Goal: Task Accomplishment & Management: Complete application form

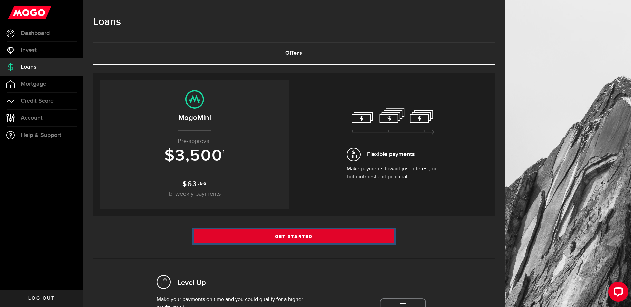
drag, startPoint x: 332, startPoint y: 240, endPoint x: 336, endPoint y: 234, distance: 7.6
click at [332, 240] on link "Get Started" at bounding box center [294, 237] width 201 height 14
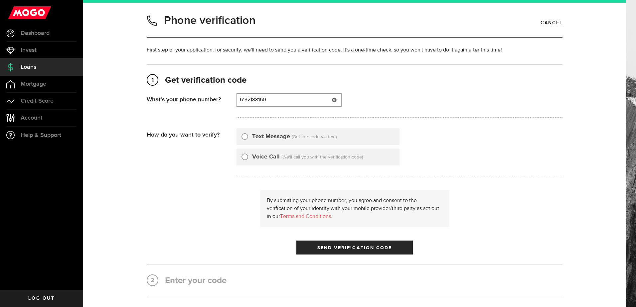
type input "6132188160"
click at [252, 136] on label "Text Message" at bounding box center [271, 136] width 38 height 9
click at [248, 136] on input "Text Message" at bounding box center [244, 135] width 7 height 7
radio input "true"
click at [353, 244] on button "Send Verification Code" at bounding box center [354, 248] width 116 height 14
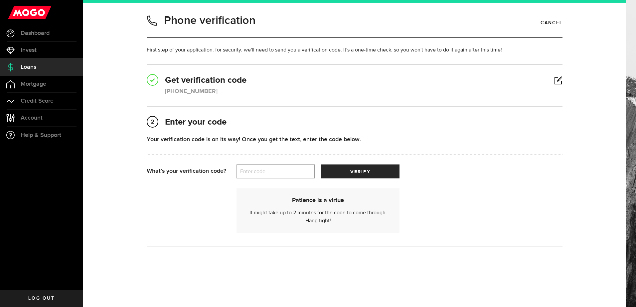
click at [291, 171] on label "Enter code" at bounding box center [276, 172] width 78 height 14
click at [291, 171] on input "Enter code" at bounding box center [276, 172] width 78 height 14
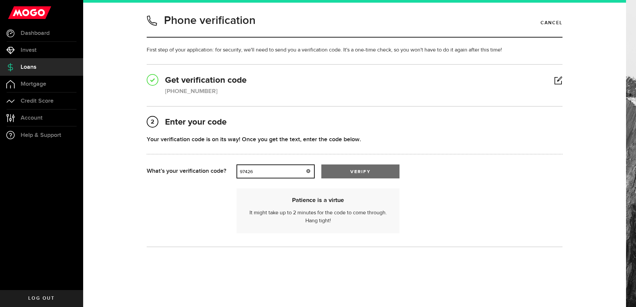
type input "97426"
click at [350, 172] on span "verify" at bounding box center [360, 172] width 20 height 5
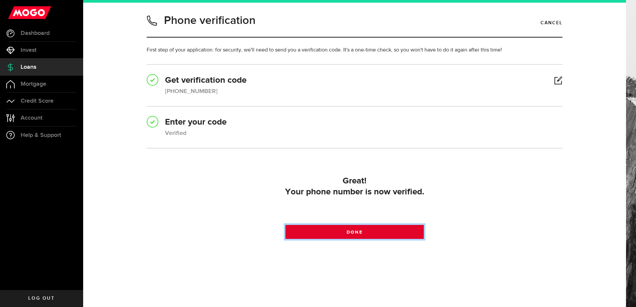
click at [351, 234] on span at bounding box center [355, 234] width 8 height 8
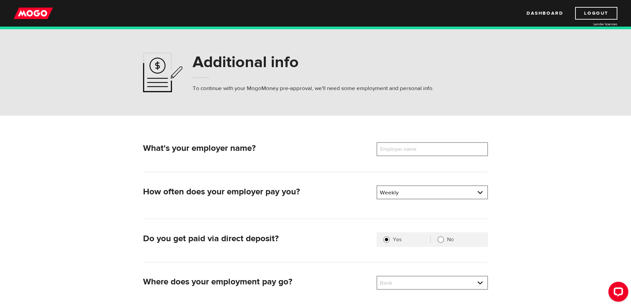
click at [418, 148] on label "Employer name" at bounding box center [404, 149] width 54 height 14
click at [418, 148] on input "Employer name" at bounding box center [432, 149] width 111 height 14
click at [416, 148] on input "amazon" at bounding box center [432, 149] width 111 height 14
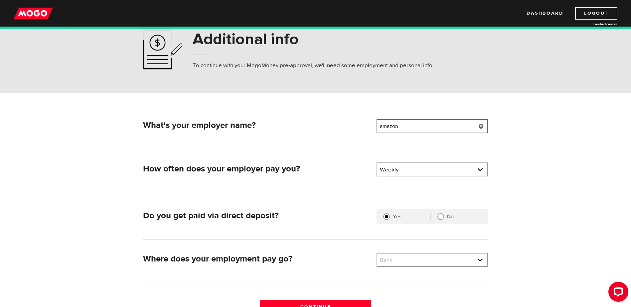
scroll to position [33, 0]
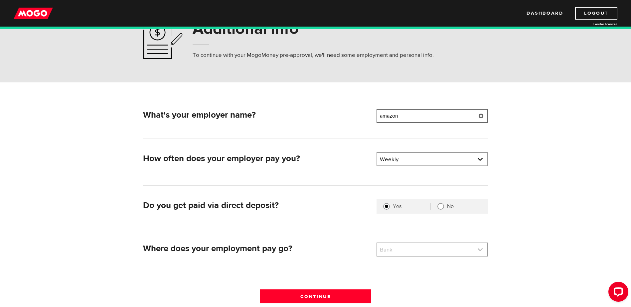
type input "amazon"
click at [409, 252] on link at bounding box center [432, 249] width 110 height 13
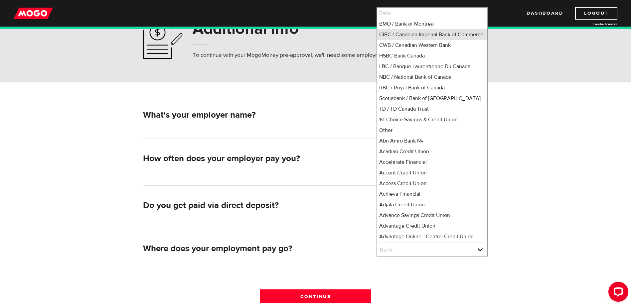
click at [423, 36] on li "CIBC / Canadian Imperial Bank of Commerce" at bounding box center [432, 34] width 110 height 11
select select "4"
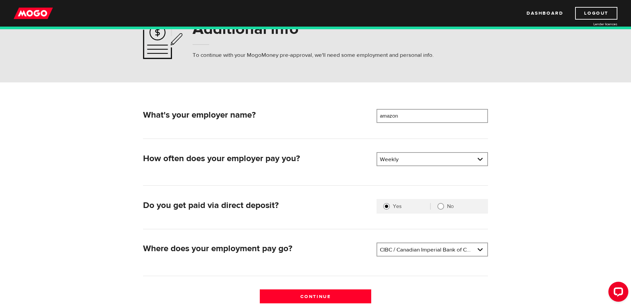
scroll to position [67, 0]
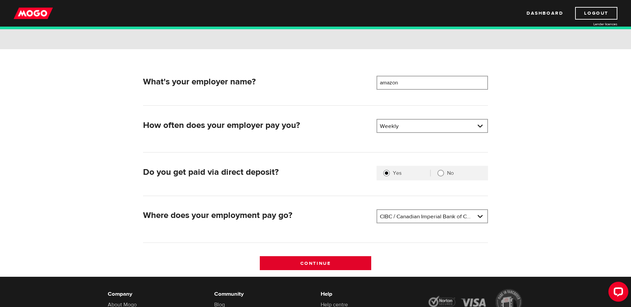
click at [340, 262] on input "Continue" at bounding box center [315, 263] width 111 height 14
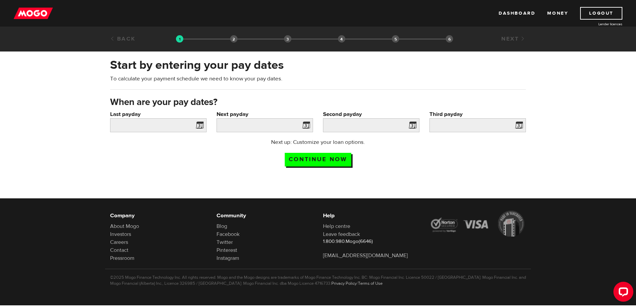
click at [197, 127] on span at bounding box center [198, 126] width 10 height 11
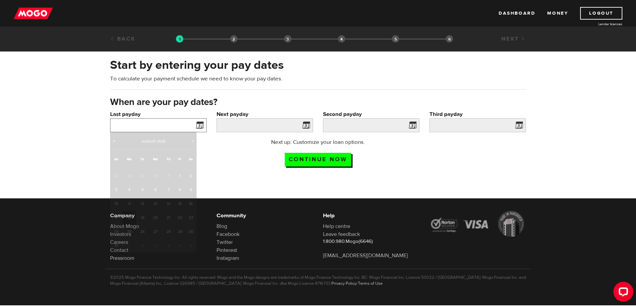
click at [176, 125] on input "Last payday" at bounding box center [158, 125] width 96 height 14
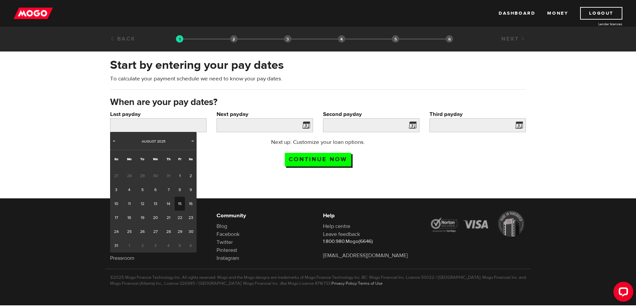
click at [179, 204] on link "15" at bounding box center [180, 204] width 10 height 14
type input "[DATE]"
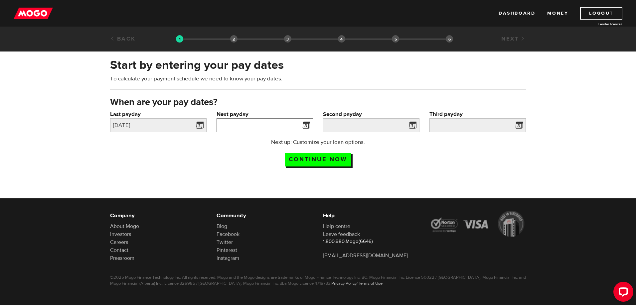
click at [251, 118] on input "Next payday" at bounding box center [265, 125] width 96 height 14
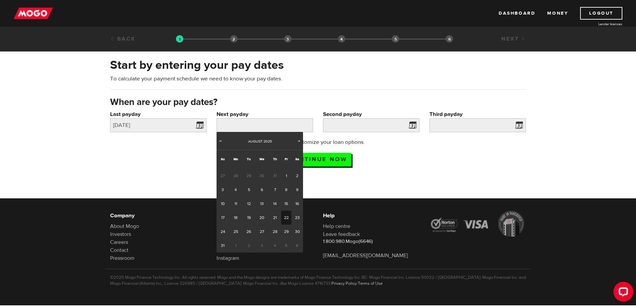
click at [287, 218] on link "22" at bounding box center [286, 218] width 10 height 14
type input "[DATE]"
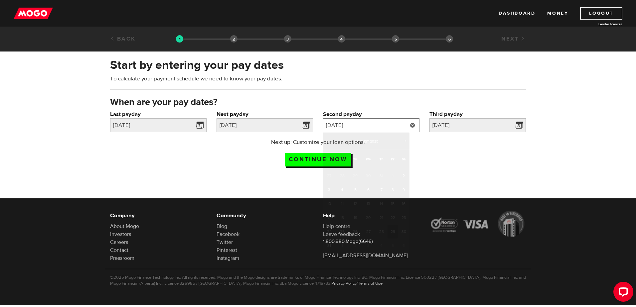
click at [388, 127] on input "2025/8/29" at bounding box center [371, 125] width 96 height 14
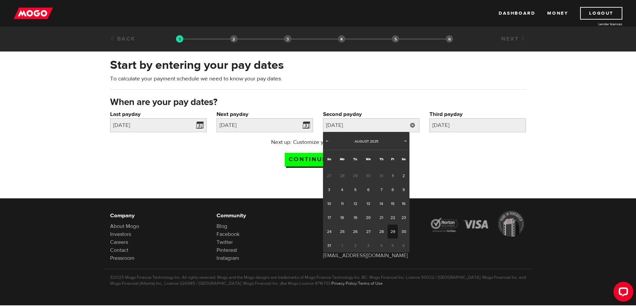
click at [353, 96] on div "When are your pay dates?" at bounding box center [318, 103] width 426 height 14
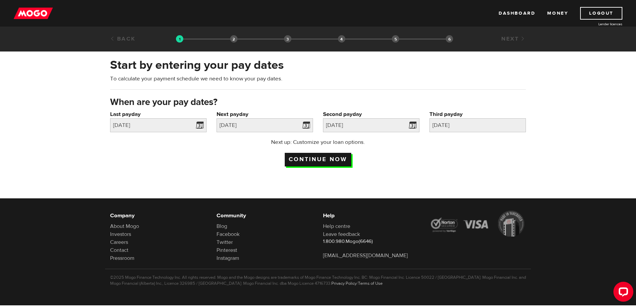
click at [334, 161] on input "Continue now" at bounding box center [318, 160] width 67 height 14
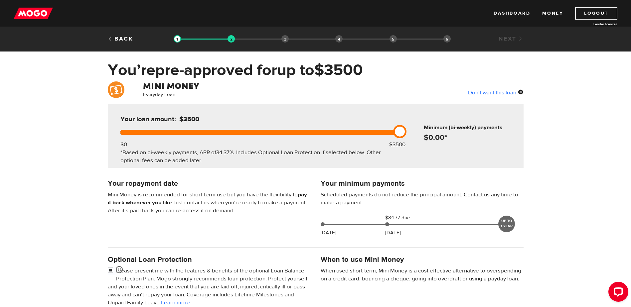
drag, startPoint x: 380, startPoint y: 131, endPoint x: 420, endPoint y: 135, distance: 40.8
click at [420, 135] on div "Your loan amount: $3500 $0 $3500 *Based on bi-weekly payments, APR of 34.37% . …" at bounding box center [316, 136] width 416 height 64
drag, startPoint x: 386, startPoint y: 223, endPoint x: 420, endPoint y: 226, distance: 34.1
click at [420, 226] on div "Aug 19 $84.77 due Sep 05 UP TO 1 YEAR" at bounding box center [415, 223] width 194 height 18
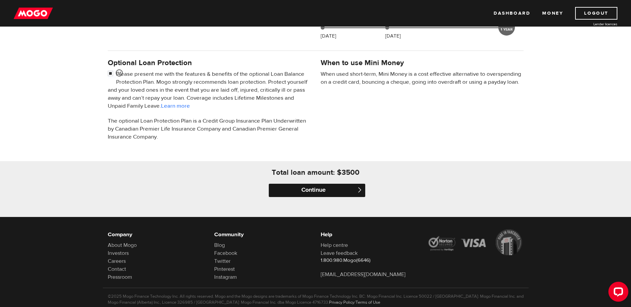
scroll to position [200, 0]
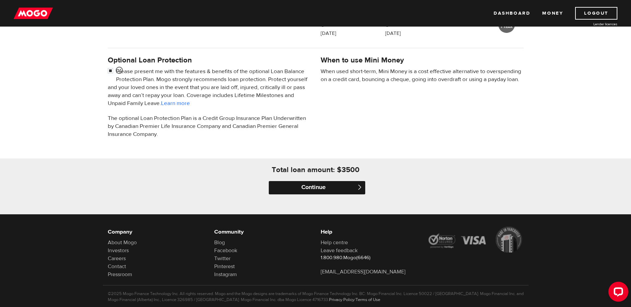
click at [345, 189] on input "Continue" at bounding box center [317, 187] width 96 height 13
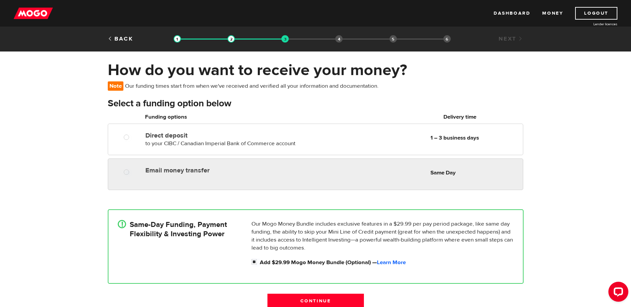
radio input "true"
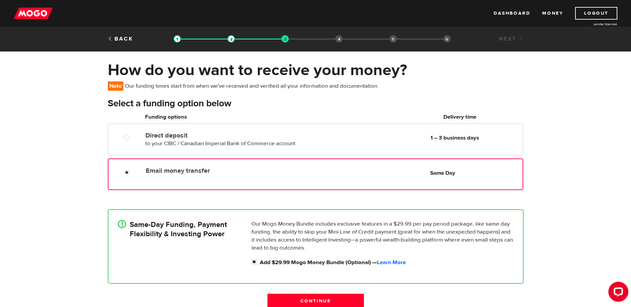
click at [353, 171] on div "Email money transfer Delivery in Same Day Same Day" at bounding box center [332, 170] width 379 height 13
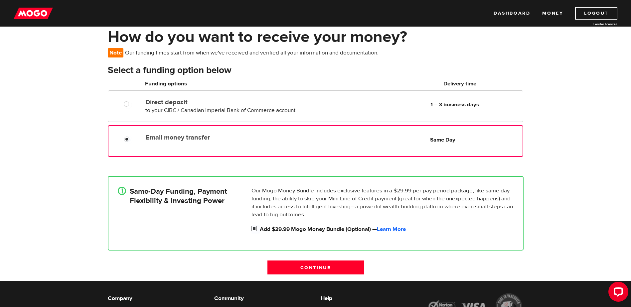
click at [259, 227] on input "Add $29.99 Mogo Money Bundle (Optional) — Learn More" at bounding box center [255, 230] width 8 height 8
checkbox input "false"
radio input "false"
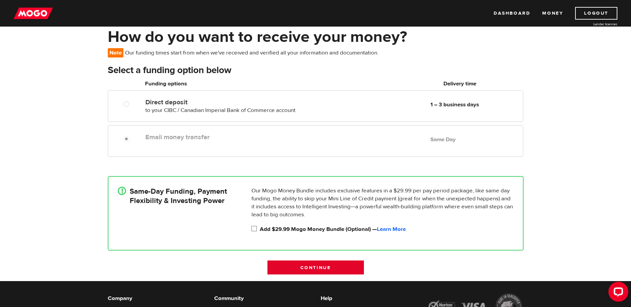
click at [291, 264] on input "Continue" at bounding box center [315, 268] width 96 height 14
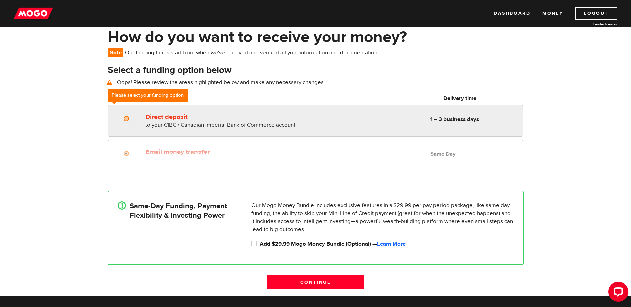
radio input "true"
click at [129, 119] on input "Direct deposit" at bounding box center [128, 119] width 8 height 8
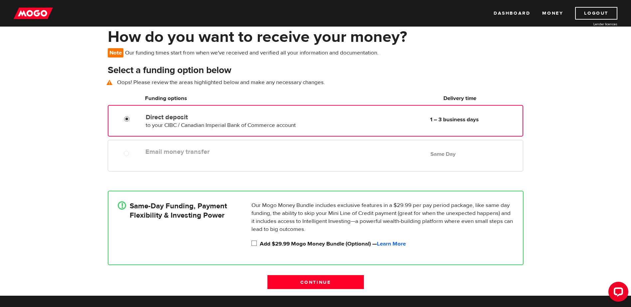
click at [255, 243] on input "Add $29.99 Mogo Money Bundle (Optional) — Learn More" at bounding box center [255, 244] width 8 height 8
checkbox input "false"
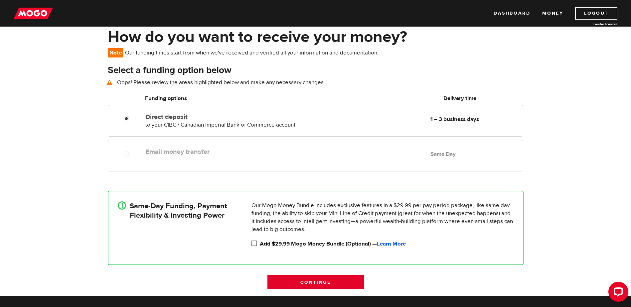
click at [293, 280] on input "Continue" at bounding box center [315, 282] width 96 height 14
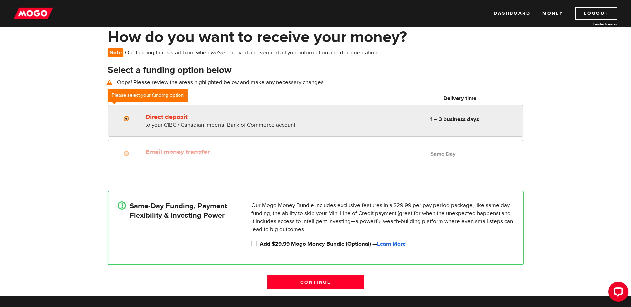
radio input "true"
click at [160, 112] on div "Direct deposit to your CIBC / Canadian Imperial Bank of Commerce account Delive…" at bounding box center [222, 119] width 158 height 19
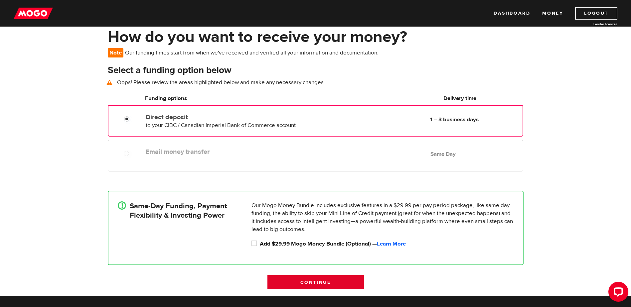
click at [314, 280] on input "Continue" at bounding box center [315, 282] width 96 height 14
